Goal: Task Accomplishment & Management: Complete application form

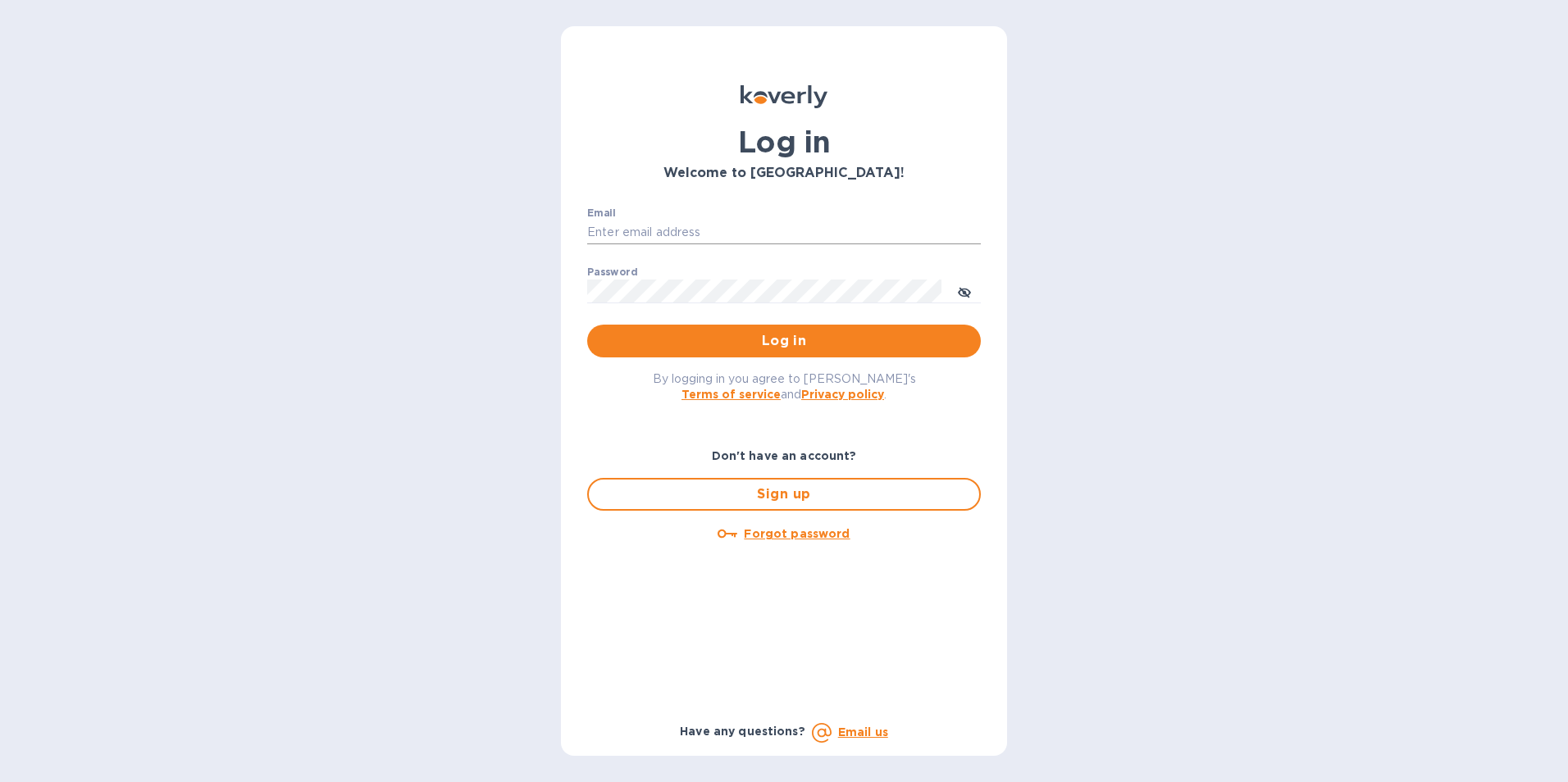
click at [678, 244] on div "Email ​" at bounding box center [784, 237] width 394 height 59
click at [675, 235] on input "Email" at bounding box center [784, 232] width 394 height 24
type input "tom@juliosliquors.com"
click at [587, 324] on button "Log in" at bounding box center [784, 341] width 394 height 32
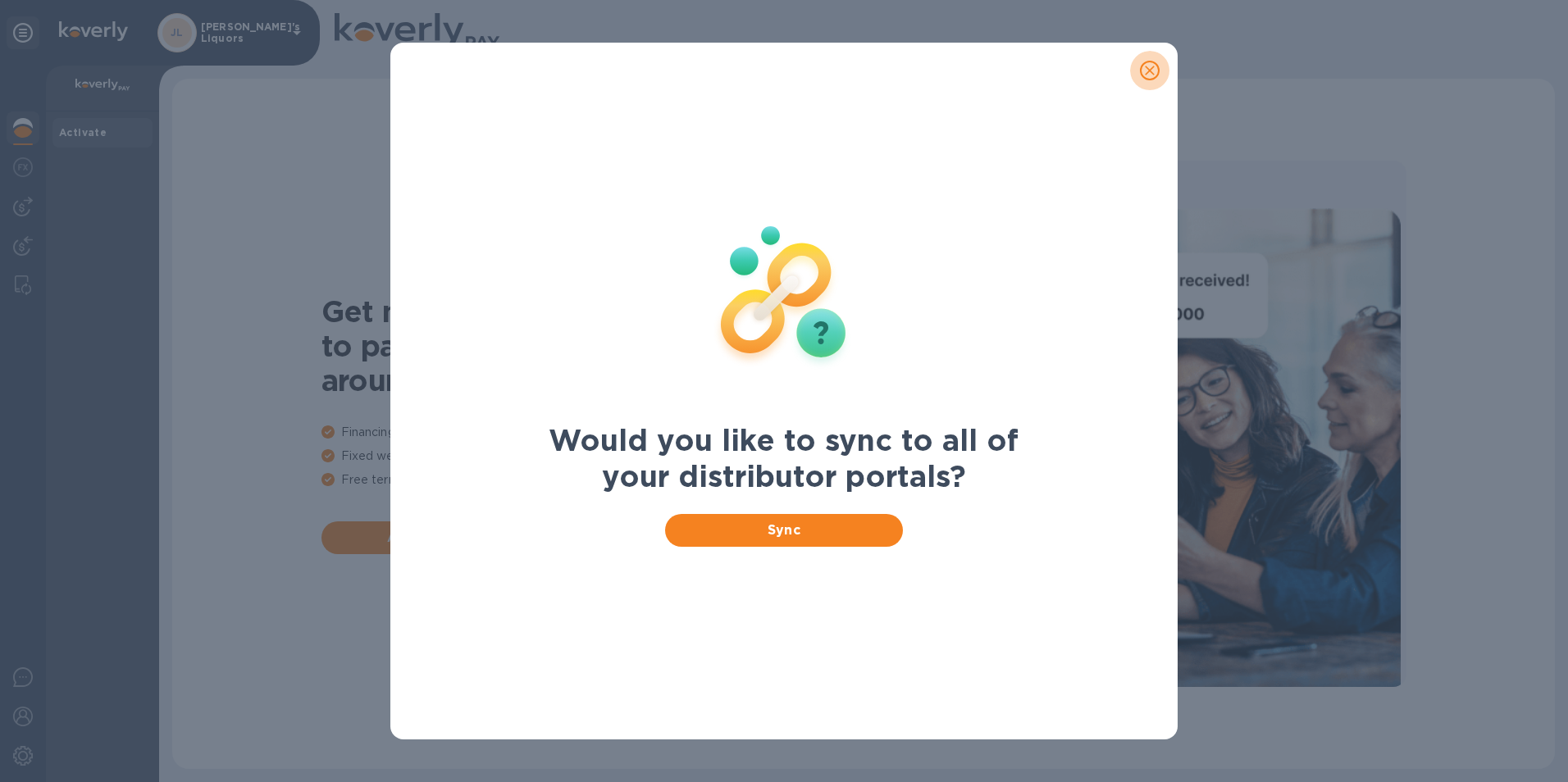
click at [1138, 73] on button "close" at bounding box center [1149, 71] width 40 height 40
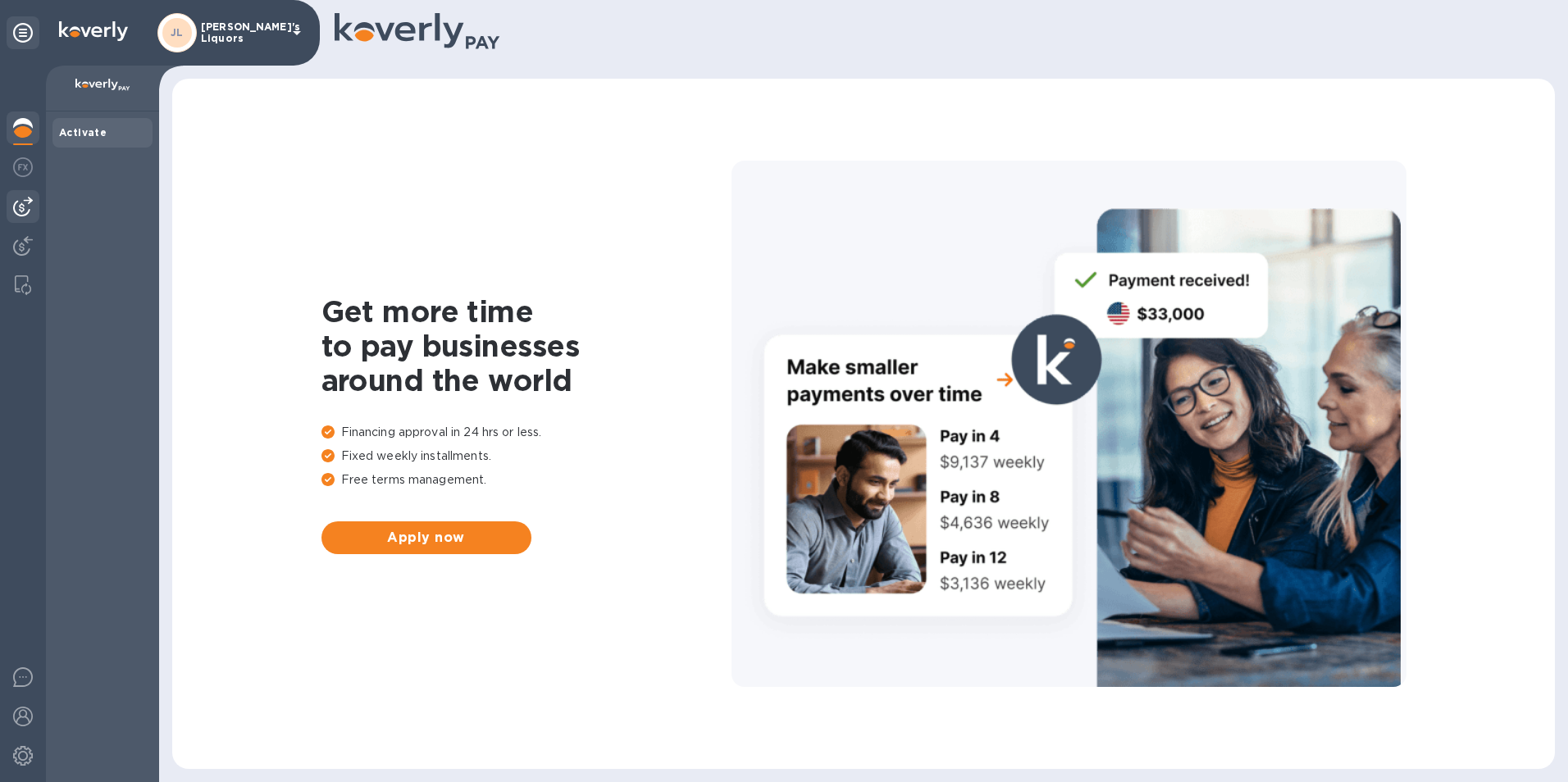
click at [26, 211] on img at bounding box center [23, 207] width 20 height 20
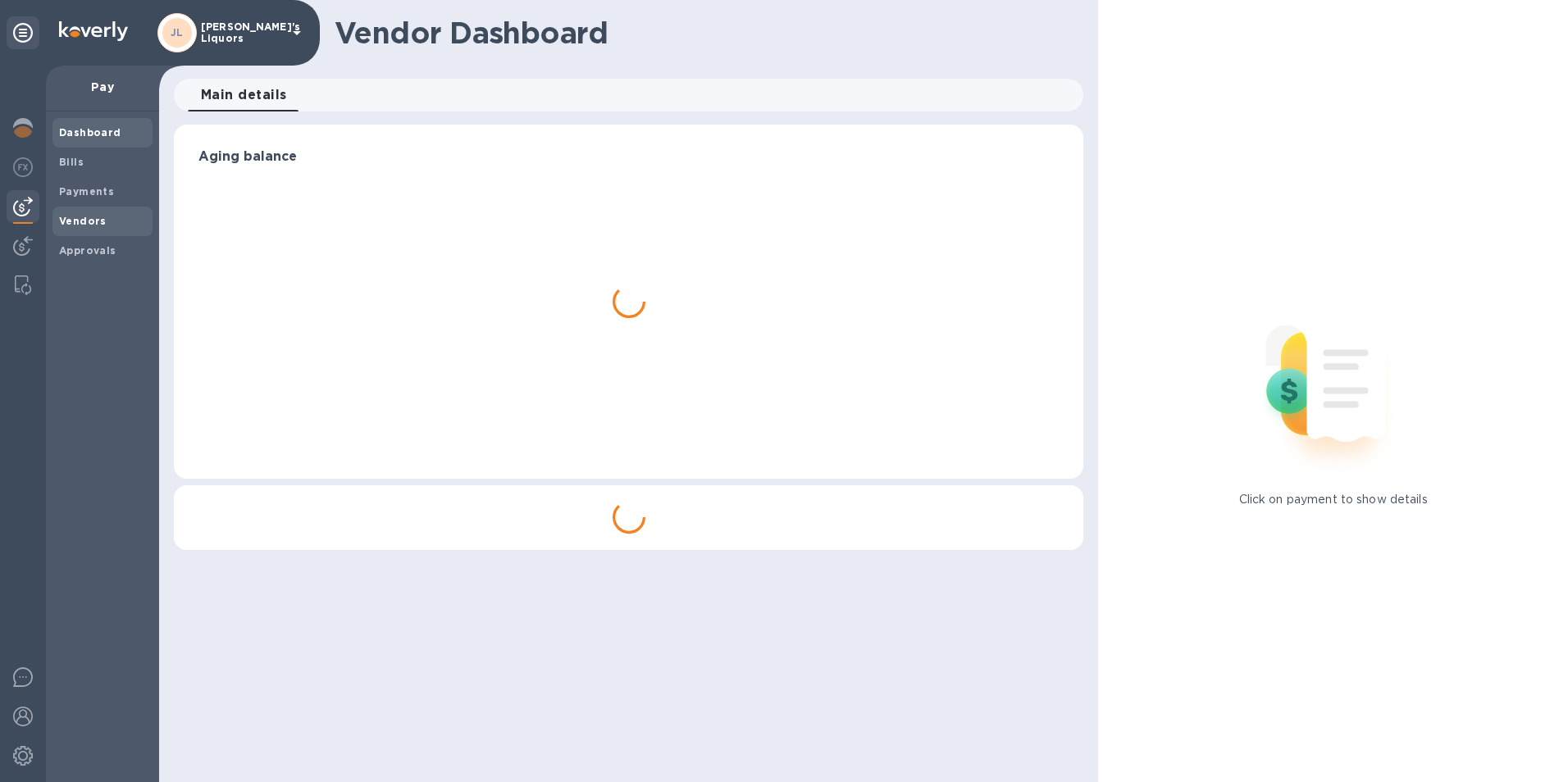
click at [91, 220] on b "Vendors" at bounding box center [83, 221] width 48 height 13
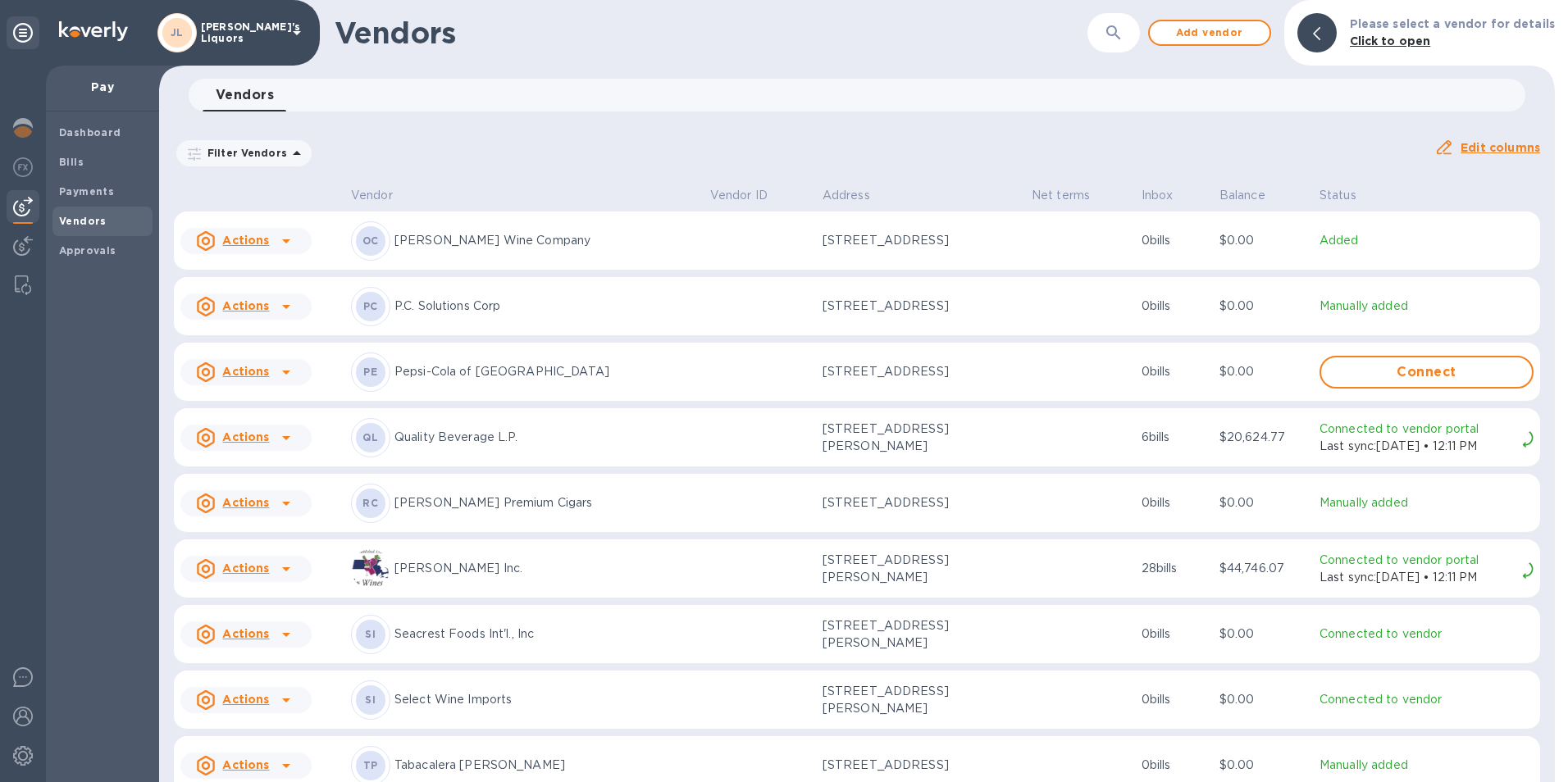
scroll to position [3251, 0]
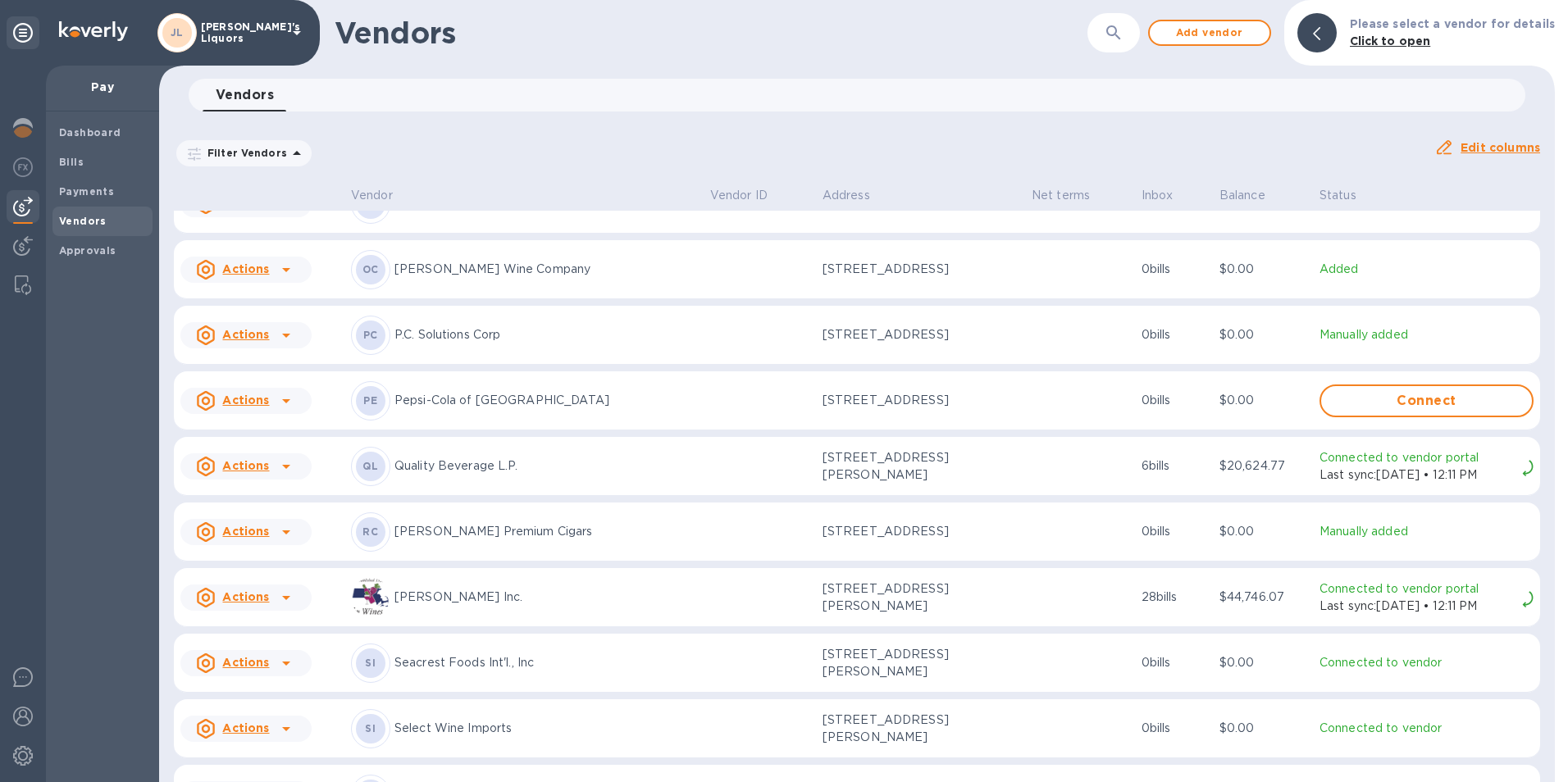
click at [288, 336] on icon at bounding box center [286, 335] width 20 height 20
click at [295, 404] on b "Add new bill" at bounding box center [264, 408] width 76 height 13
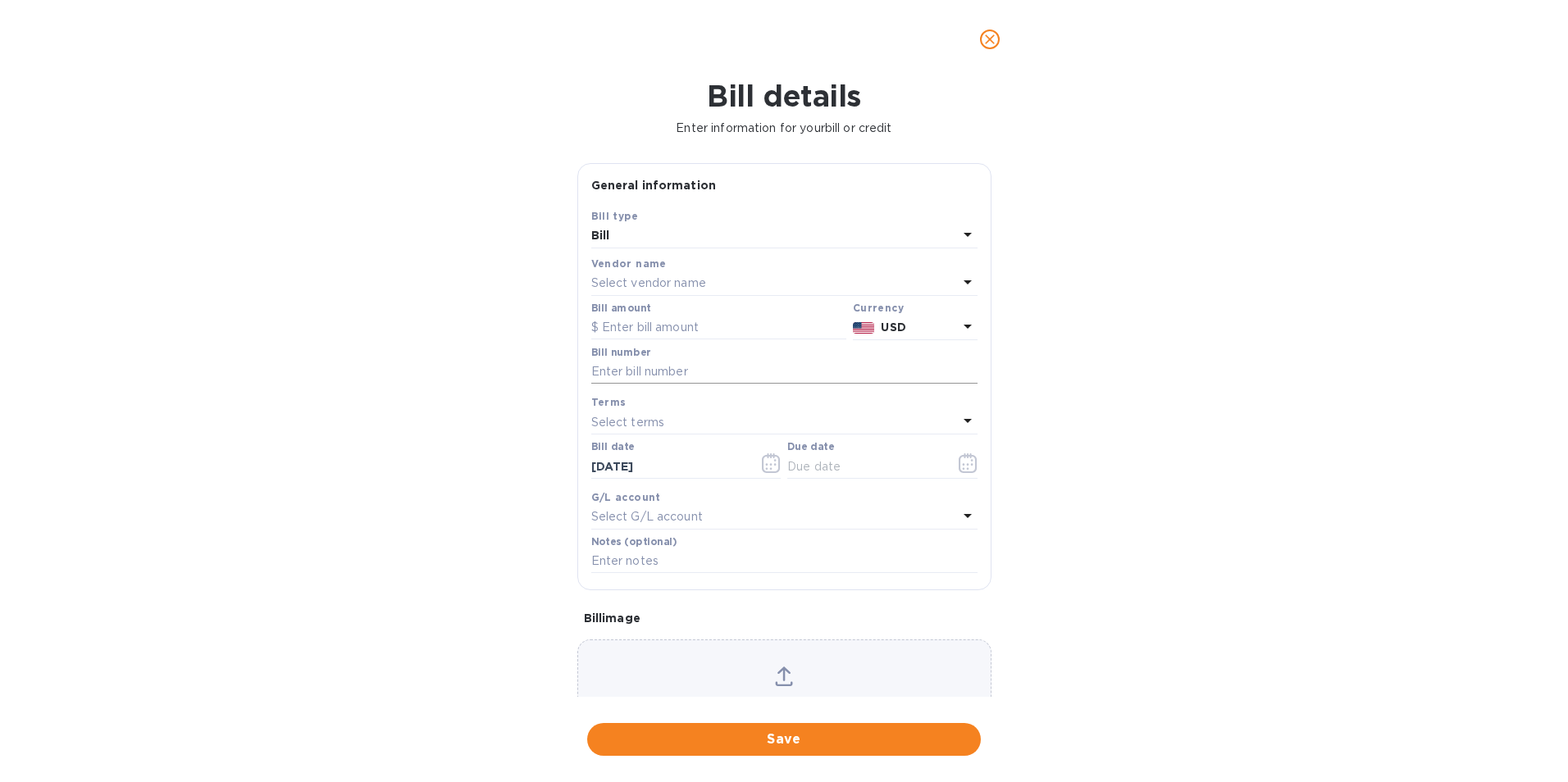
type input "[DATE]"
click at [749, 320] on input "text" at bounding box center [719, 327] width 255 height 24
type input "1,866.00"
click at [731, 365] on input "text" at bounding box center [784, 372] width 386 height 24
type input "1-433737"
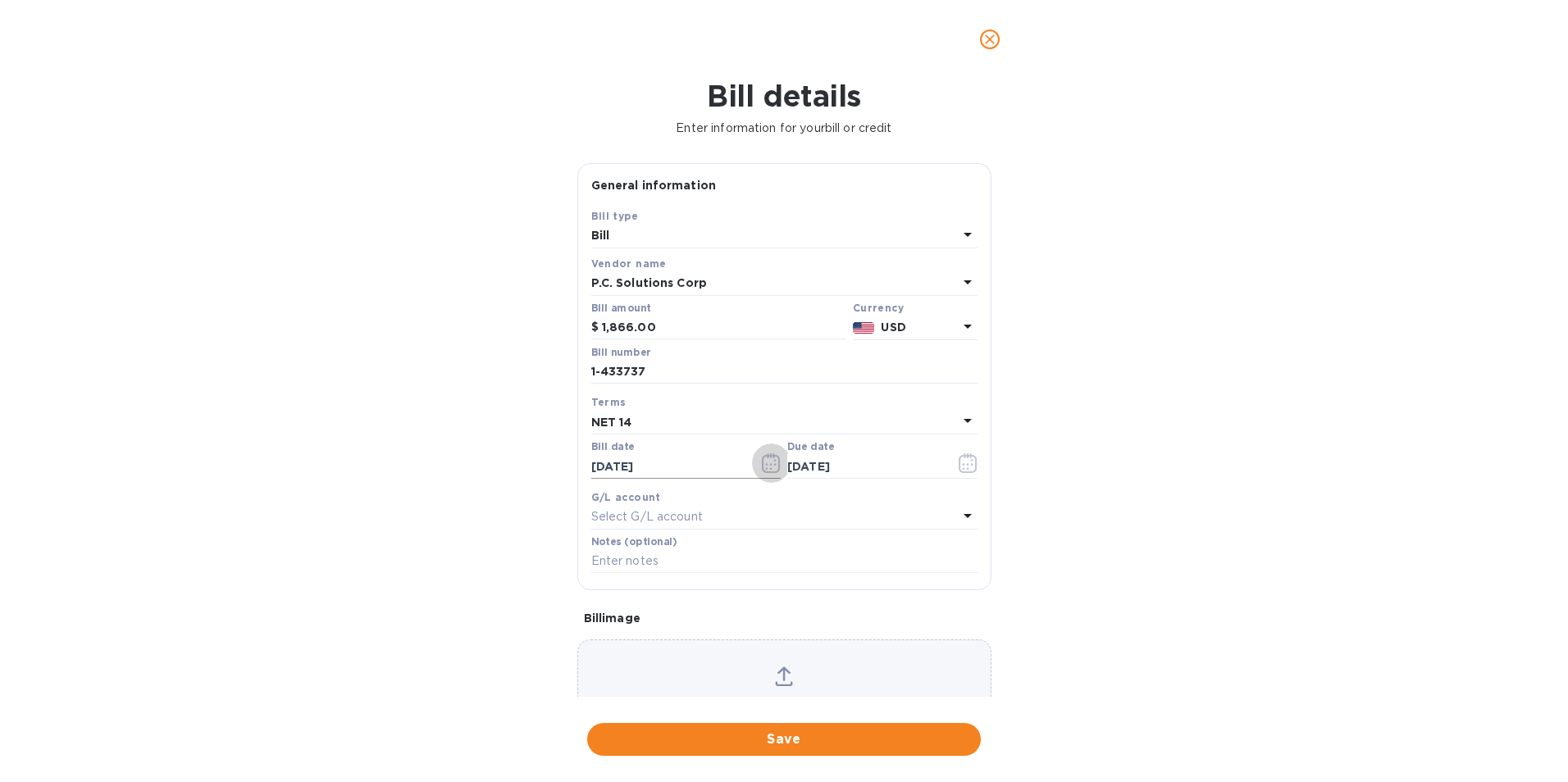
click at [766, 460] on icon "button" at bounding box center [771, 464] width 19 height 20
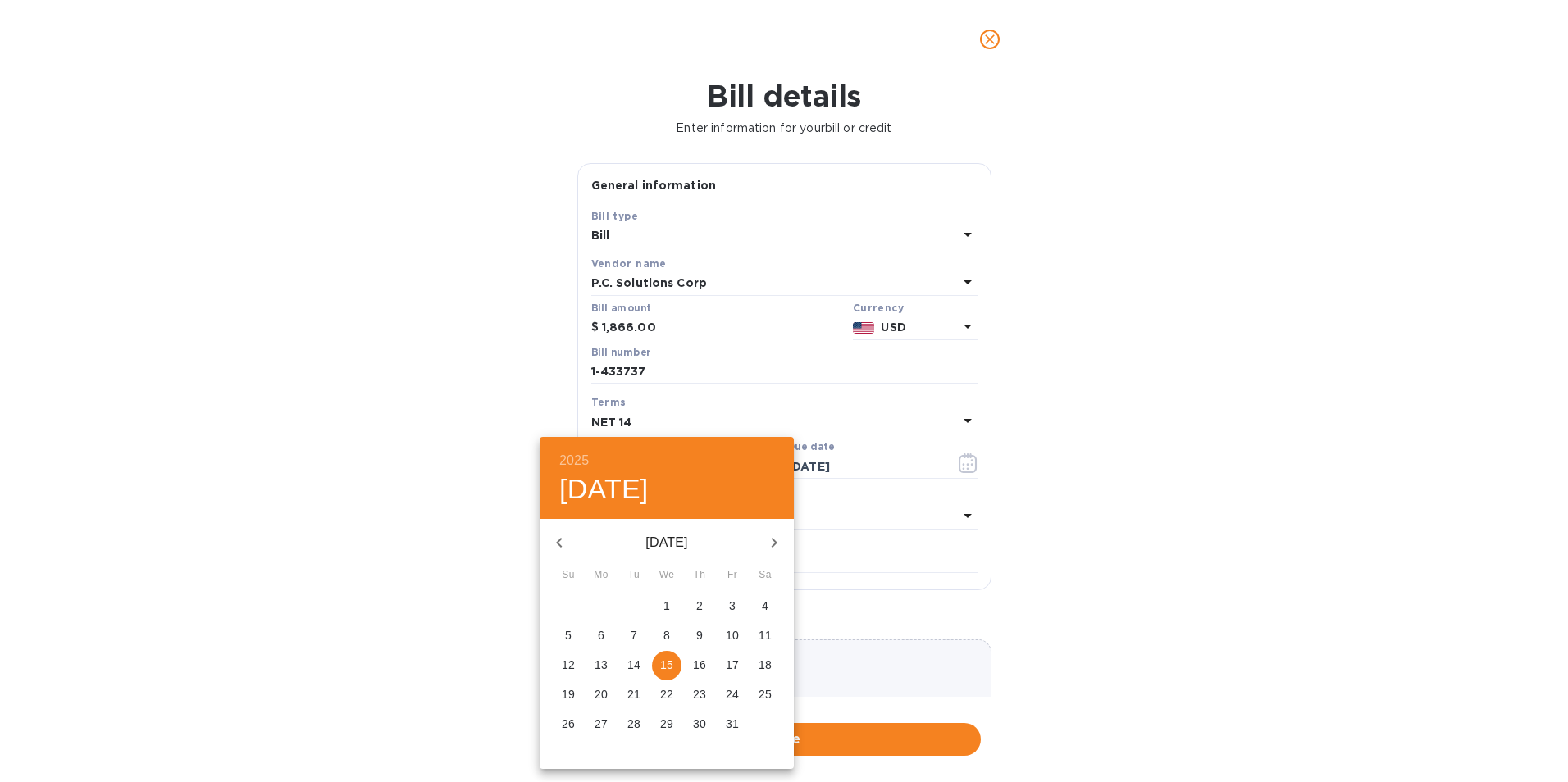
click at [668, 598] on p "1" at bounding box center [666, 606] width 6 height 16
type input "[DATE]"
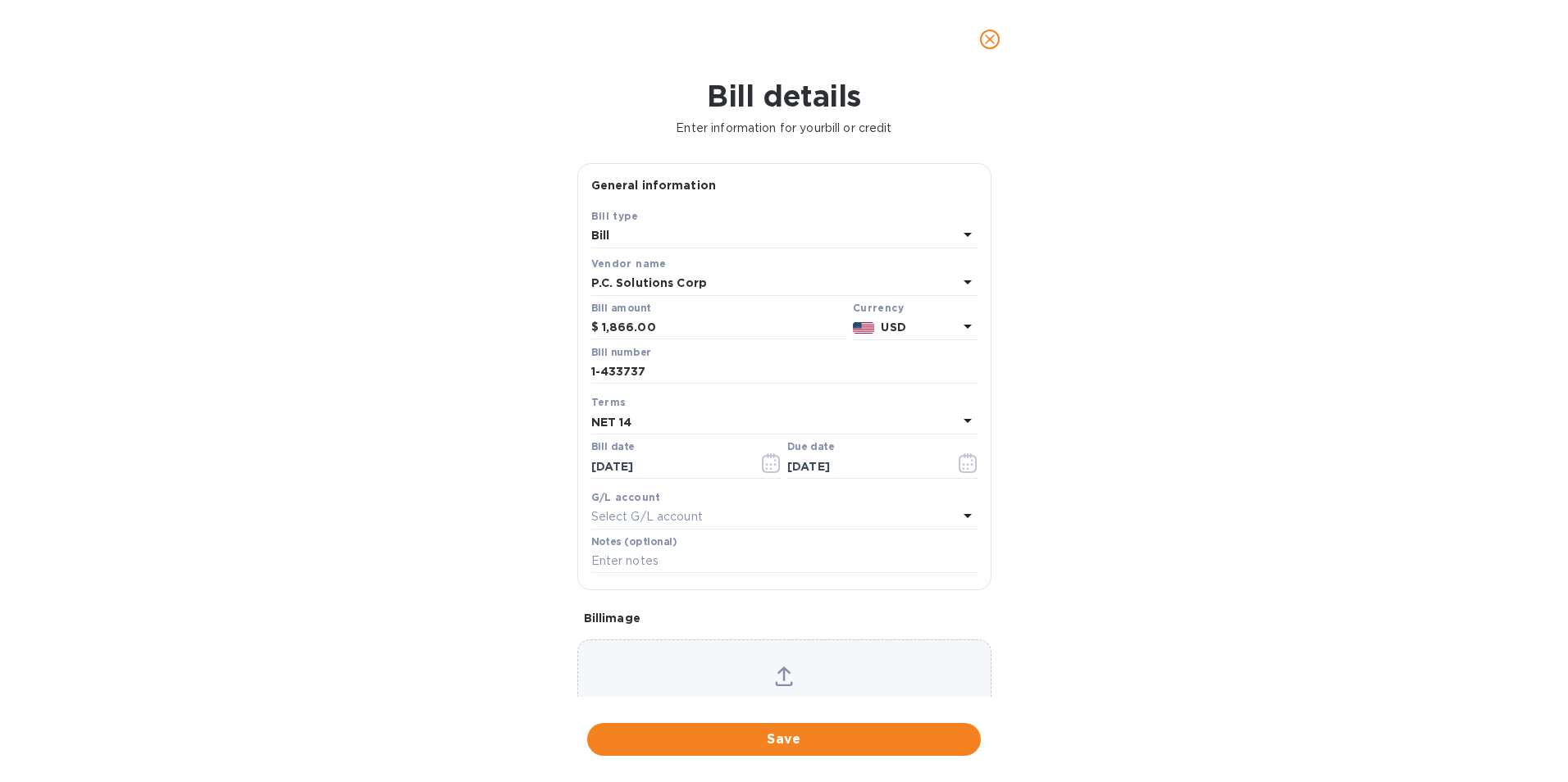
click at [651, 413] on div "NET 14" at bounding box center [775, 422] width 367 height 23
click at [624, 642] on p "NET 14" at bounding box center [777, 637] width 347 height 17
type input "[DATE]"
click at [722, 739] on span "Save" at bounding box center [784, 740] width 368 height 20
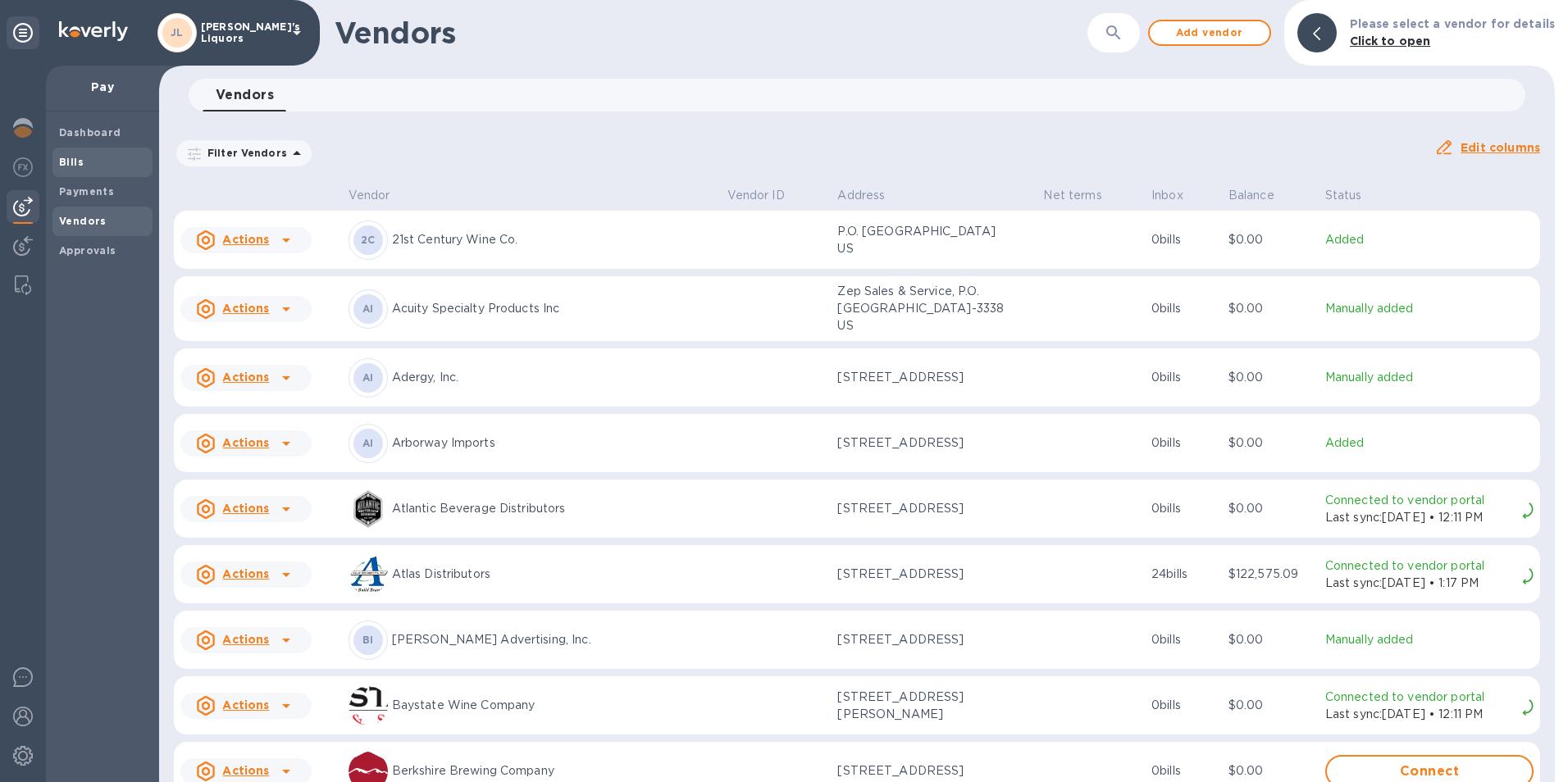
click at [89, 156] on span "Bills" at bounding box center [102, 163] width 87 height 16
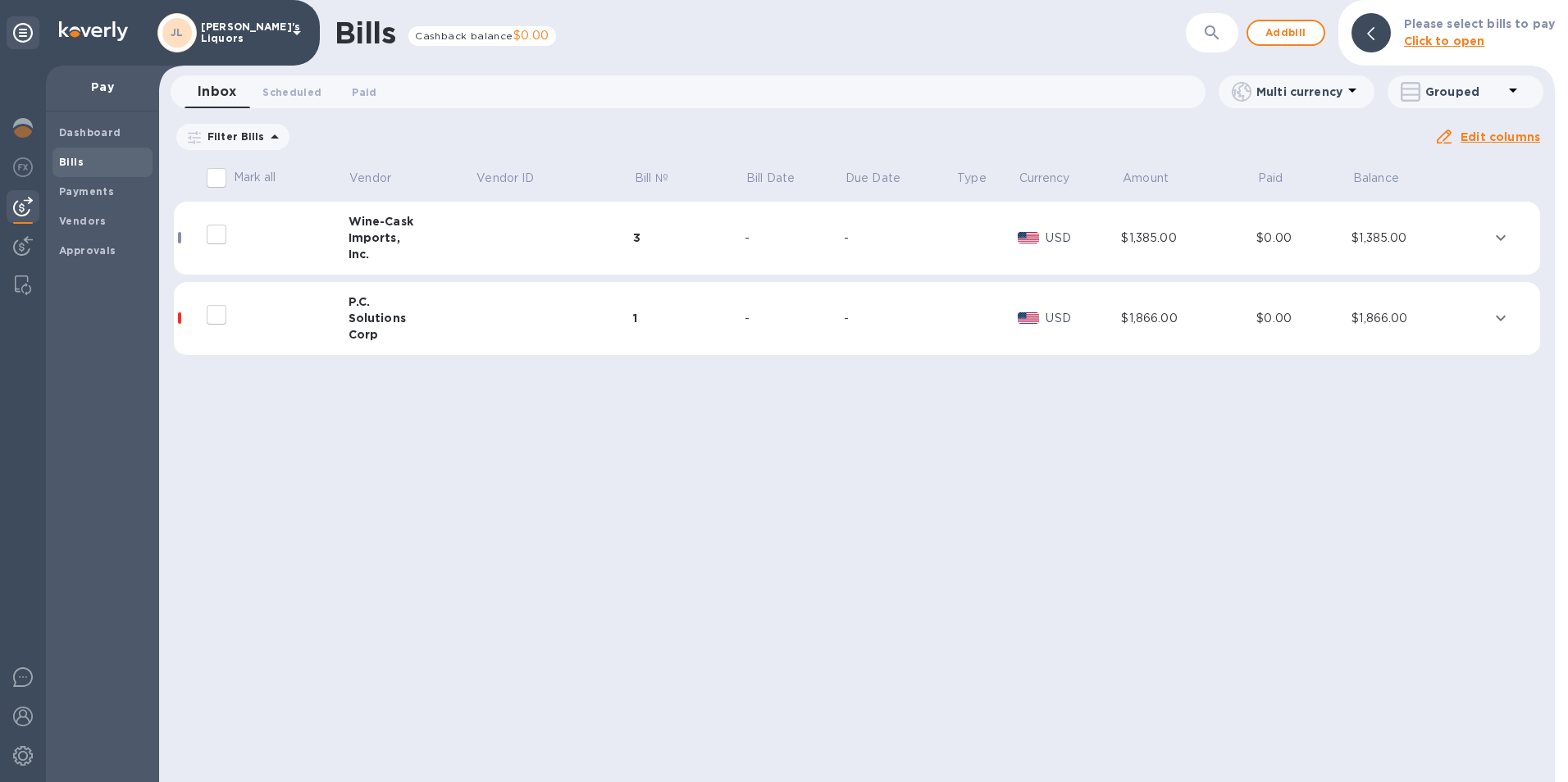
click at [374, 314] on div "Solutions" at bounding box center [412, 318] width 127 height 16
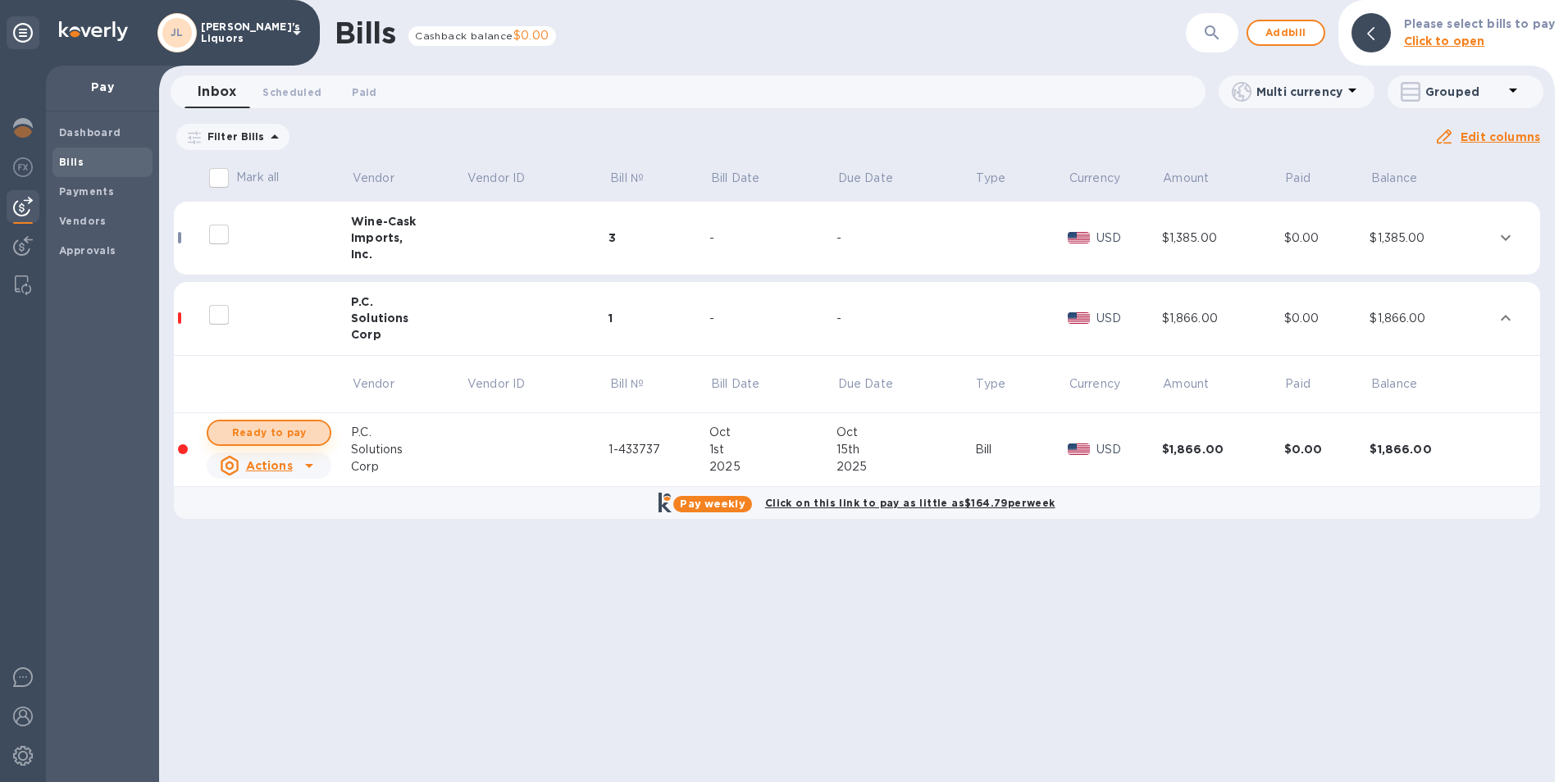
click at [293, 431] on span "Ready to pay" at bounding box center [269, 433] width 95 height 20
checkbox input "true"
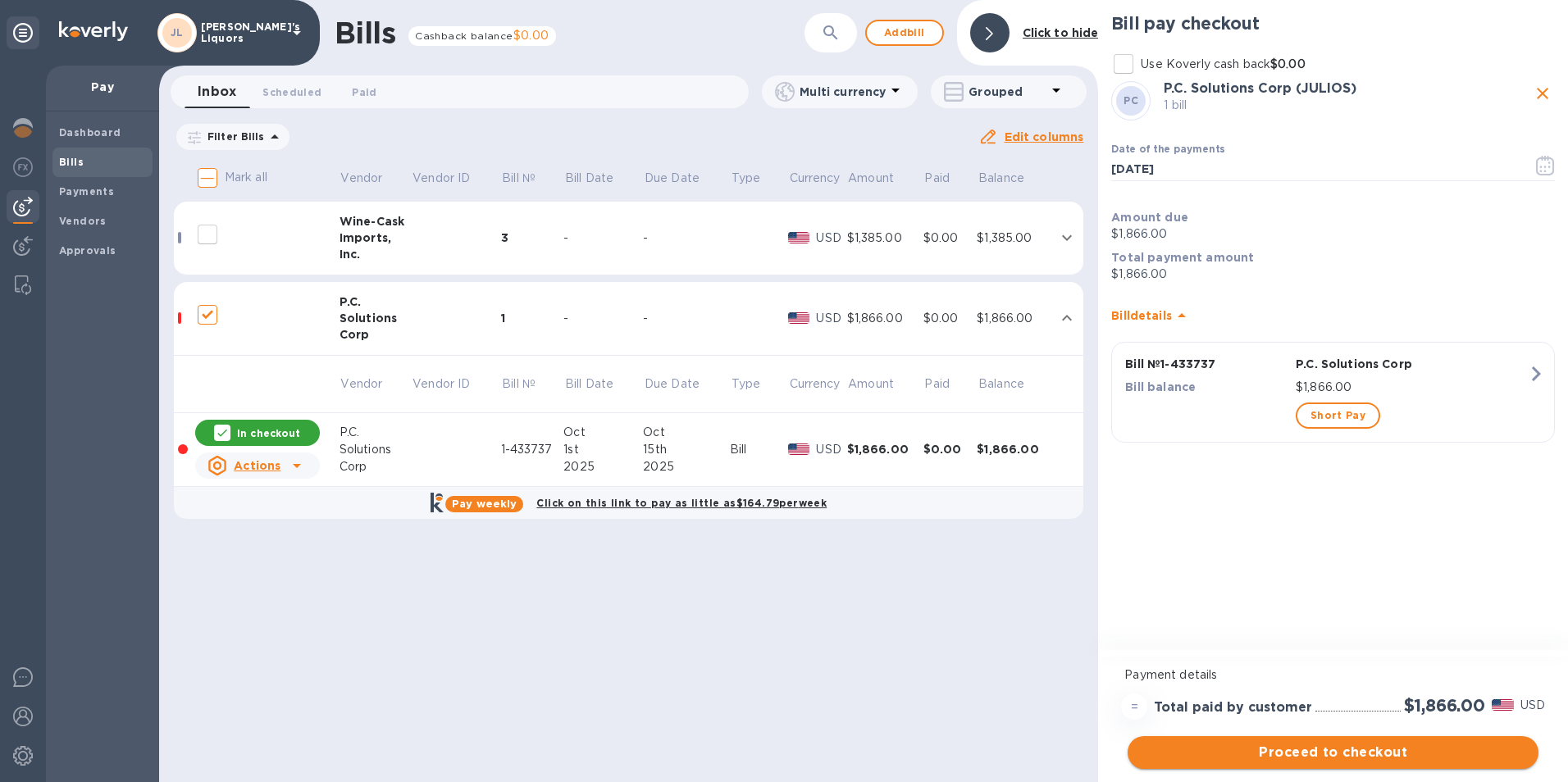
click at [1288, 754] on span "Proceed to checkout" at bounding box center [1333, 753] width 385 height 20
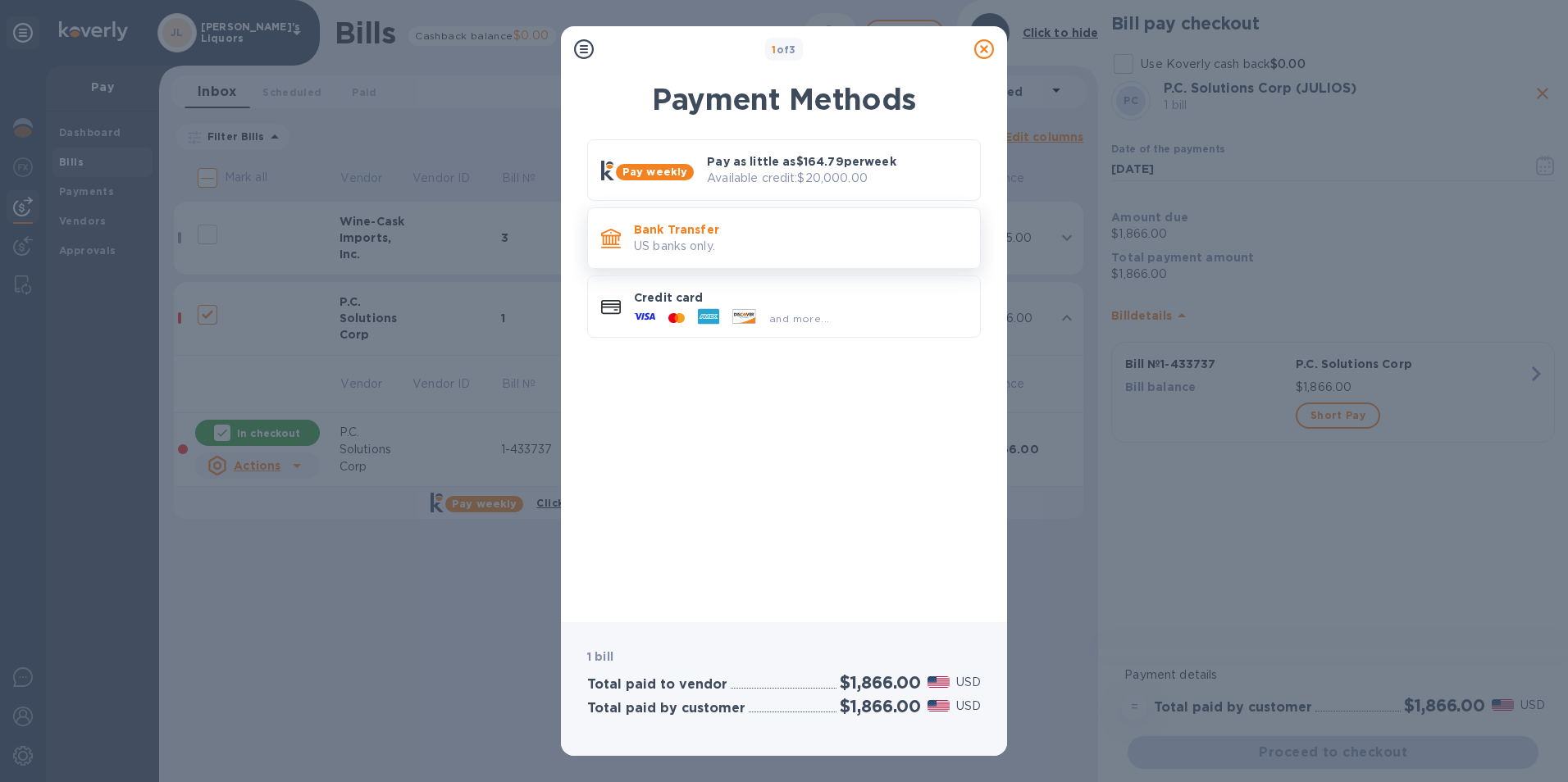
click at [683, 244] on p "US banks only." at bounding box center [800, 246] width 332 height 17
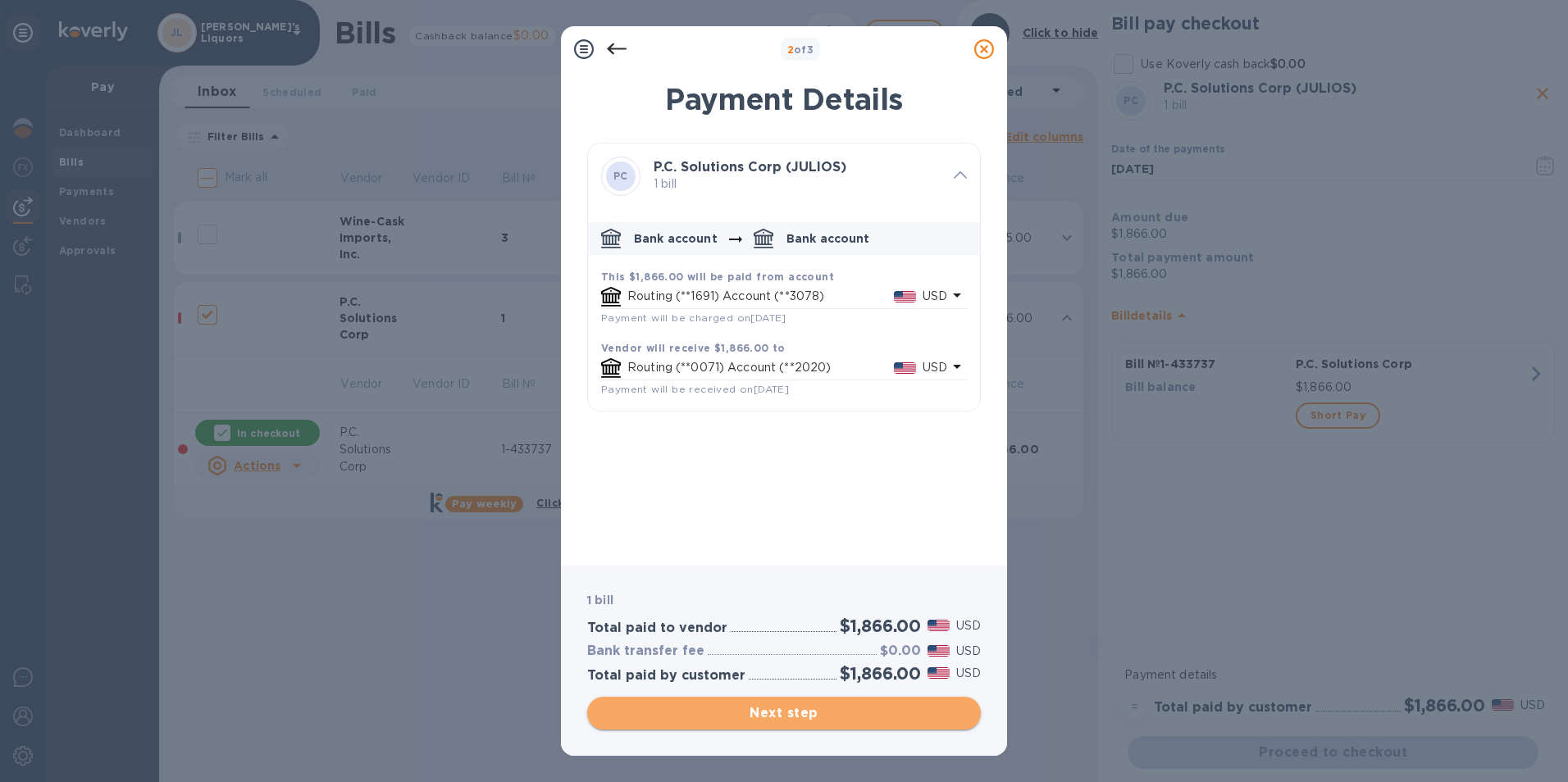
click at [779, 709] on span "Next step" at bounding box center [784, 714] width 368 height 20
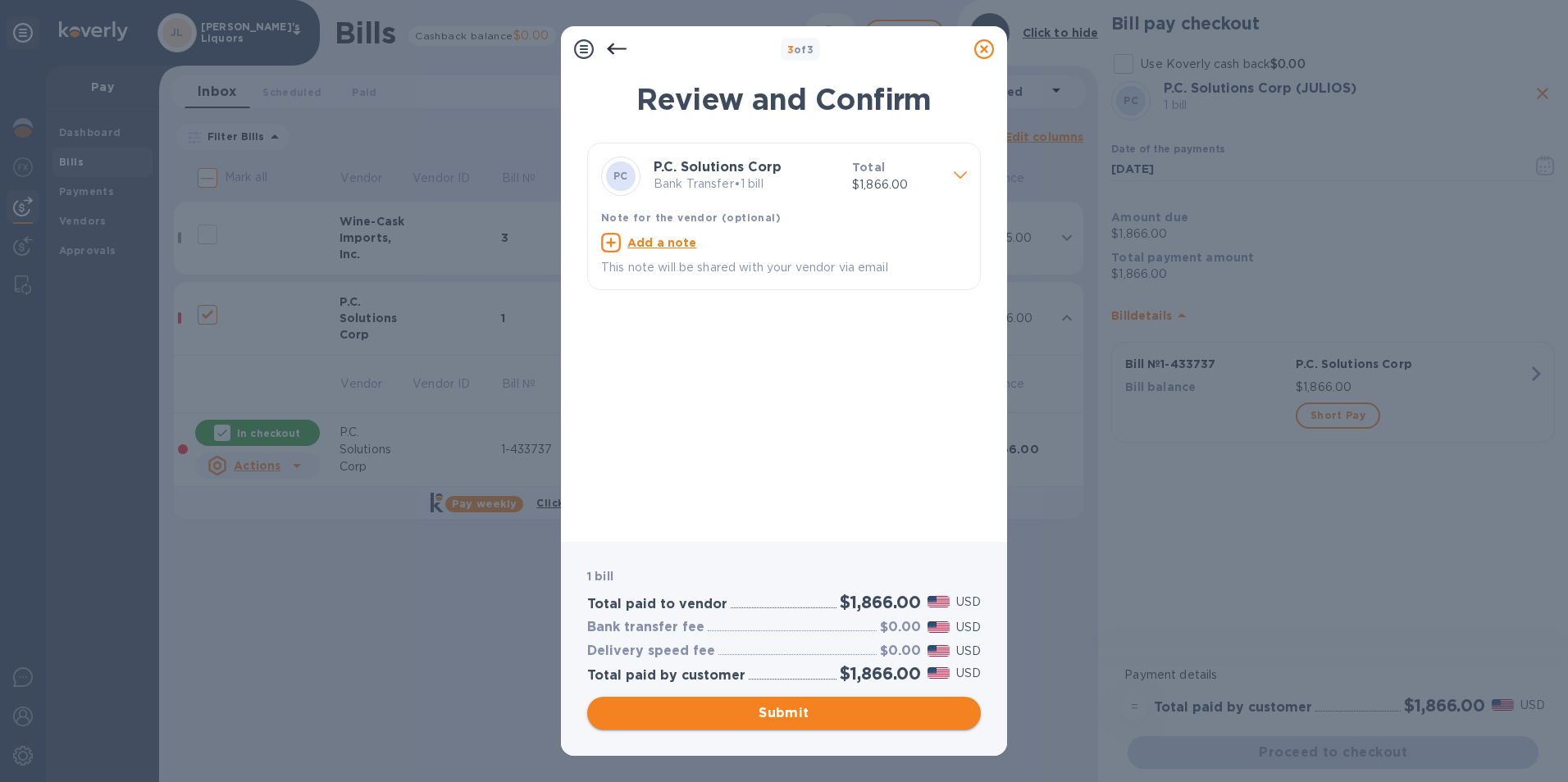
click at [795, 716] on span "Submit" at bounding box center [784, 714] width 368 height 20
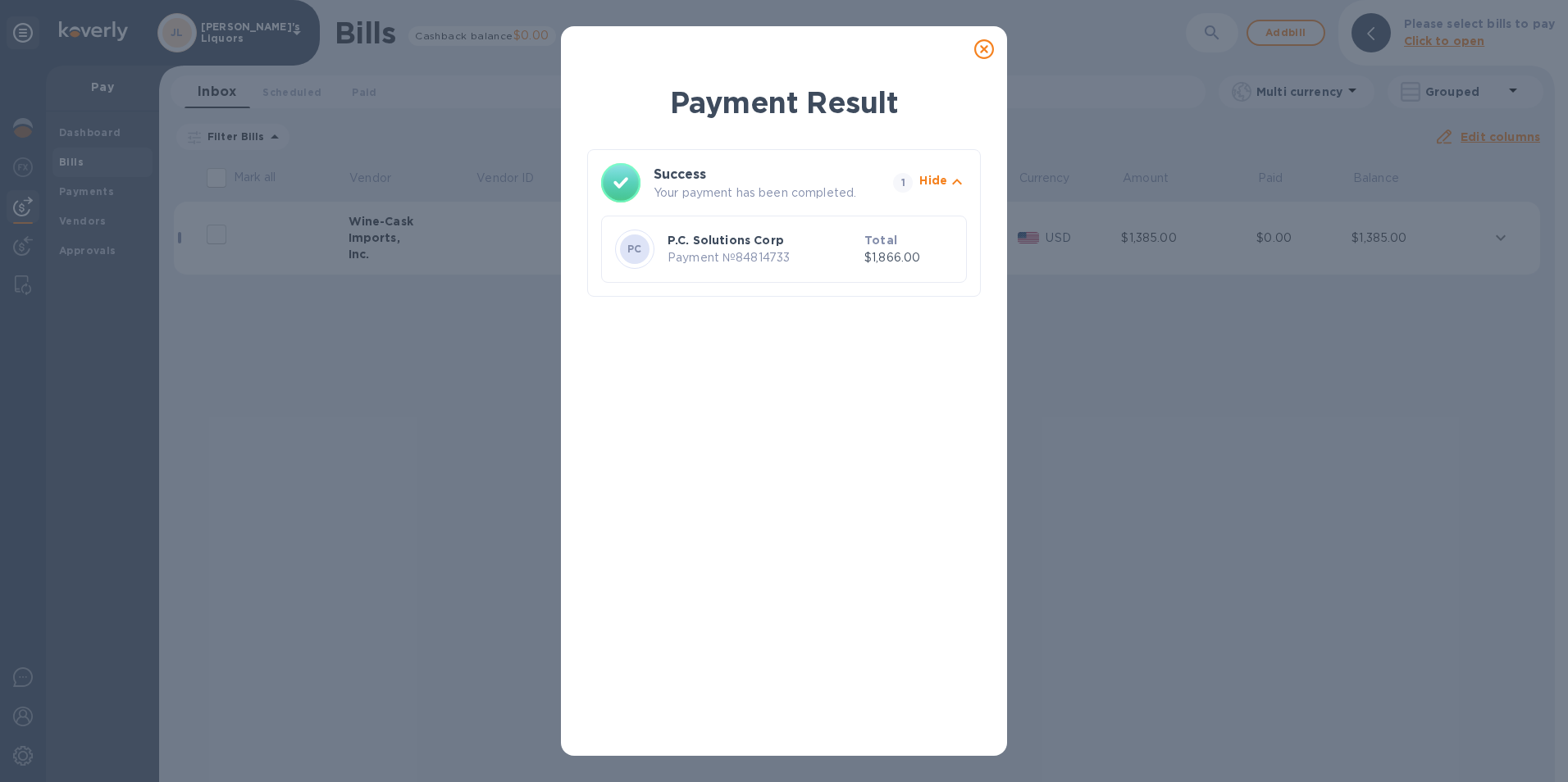
click at [984, 50] on icon at bounding box center [984, 49] width 20 height 20
